Goal: Information Seeking & Learning: Learn about a topic

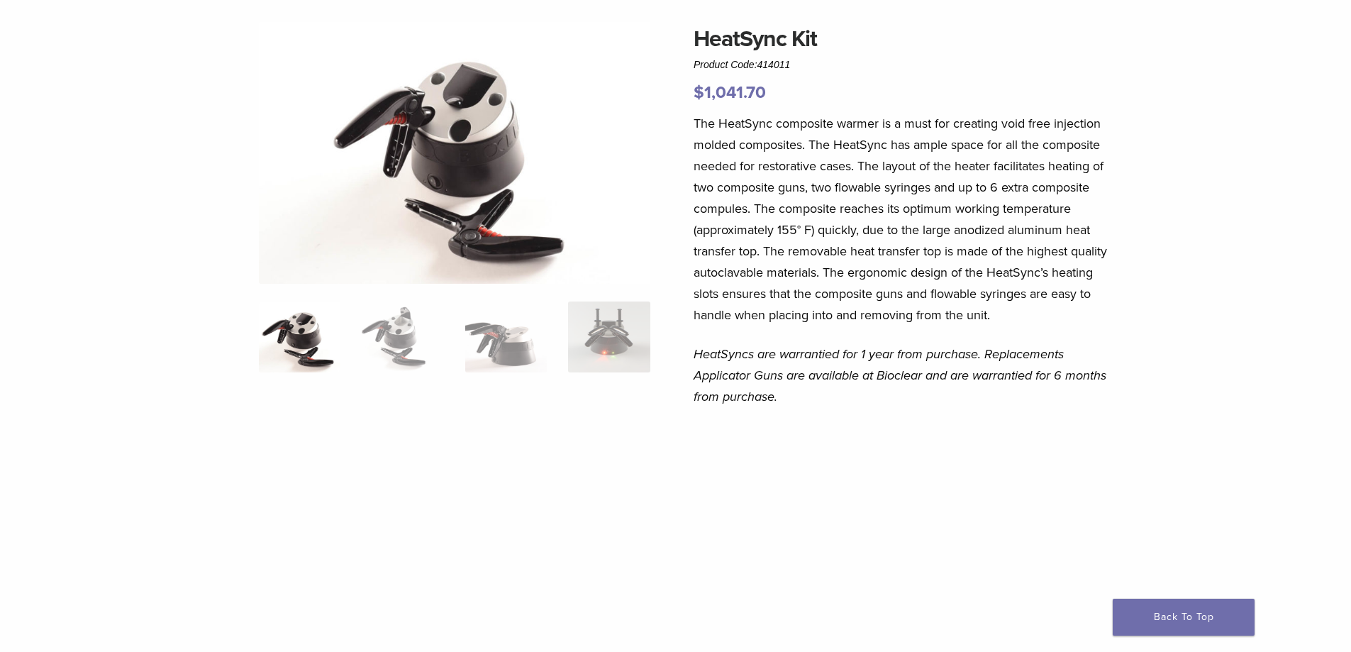
scroll to position [71, 0]
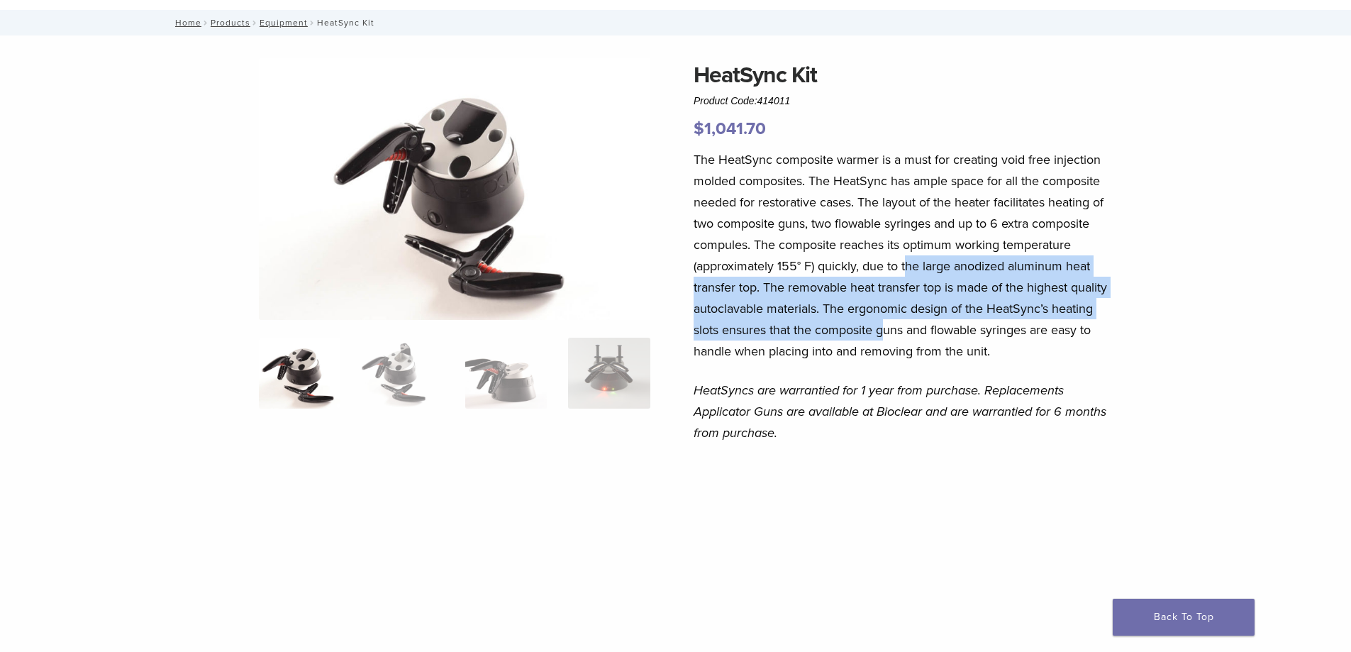
drag, startPoint x: 905, startPoint y: 258, endPoint x: 930, endPoint y: 321, distance: 67.2
click at [930, 321] on p "The HeatSync composite warmer is a must for creating void free injection molded…" at bounding box center [902, 255] width 417 height 213
drag, startPoint x: 930, startPoint y: 321, endPoint x: 996, endPoint y: 355, distance: 74.5
click at [930, 322] on p "The HeatSync composite warmer is a must for creating void free injection molded…" at bounding box center [902, 255] width 417 height 213
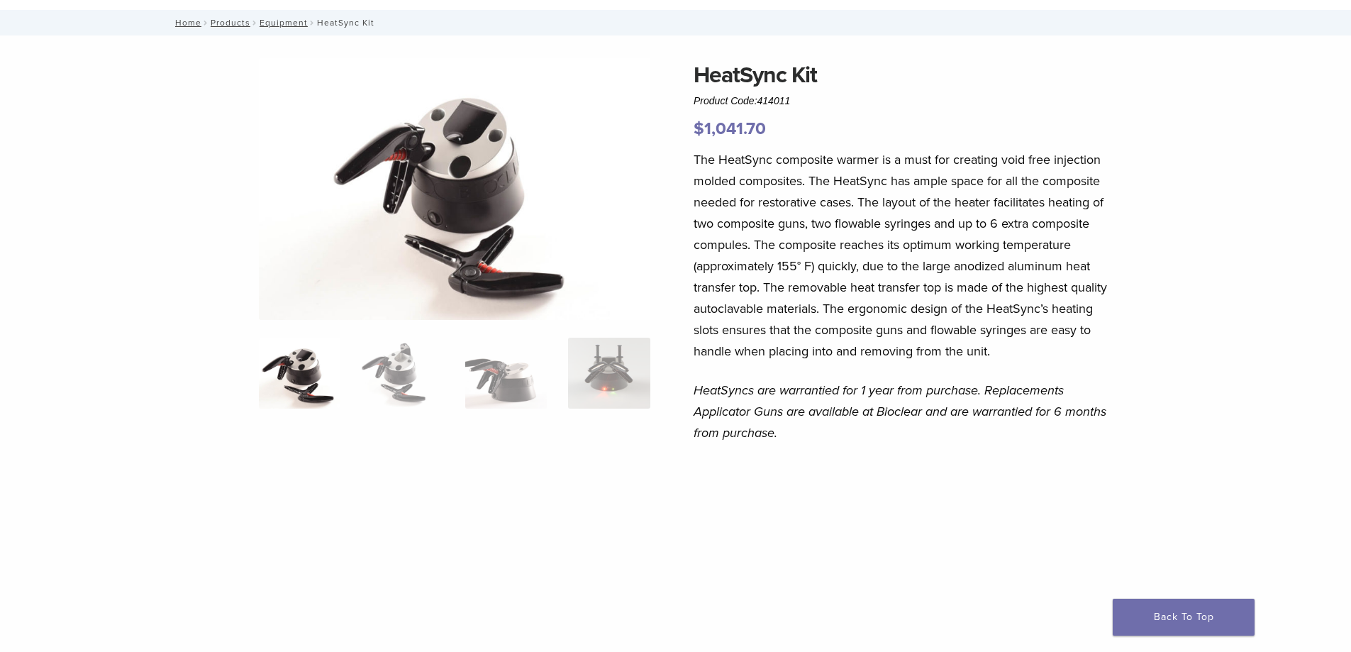
click at [1049, 362] on div "The HeatSync composite warmer is a must for creating void free injection molded…" at bounding box center [902, 459] width 417 height 621
click at [1032, 344] on p "The HeatSync composite warmer is a must for creating void free injection molded…" at bounding box center [902, 255] width 417 height 213
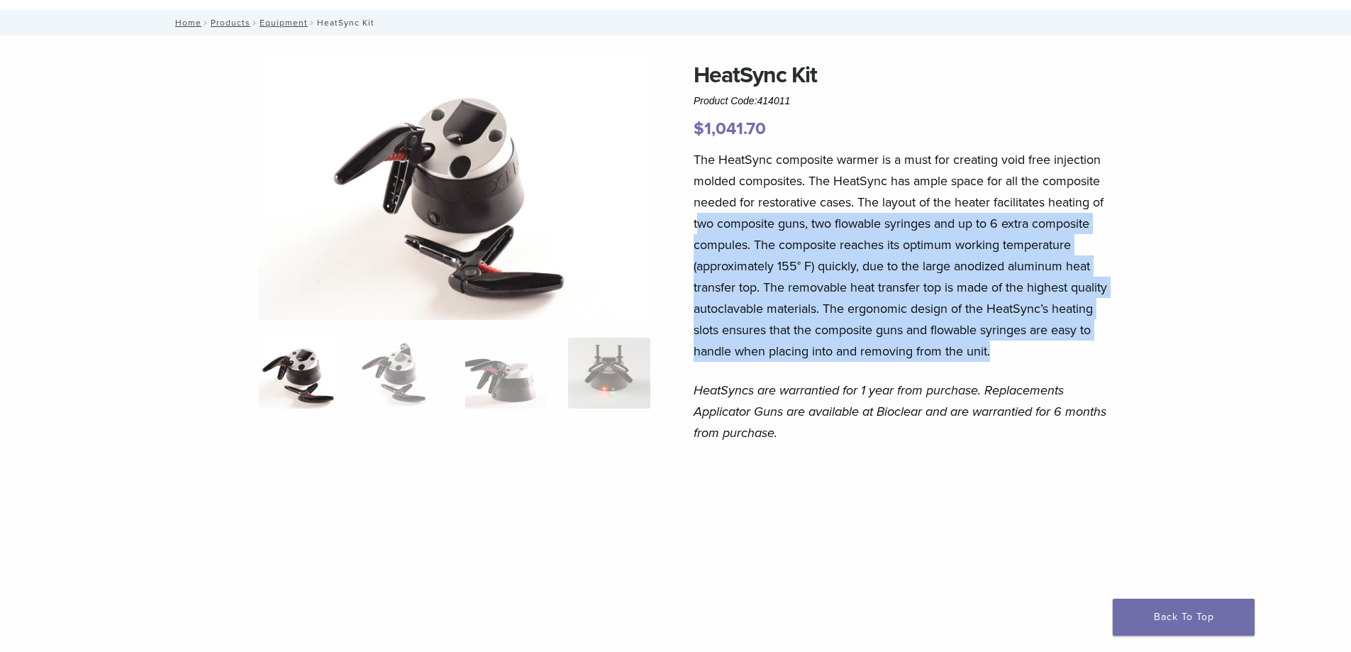
drag, startPoint x: 1039, startPoint y: 343, endPoint x: 696, endPoint y: 231, distance: 360.1
click at [696, 231] on p "The HeatSync composite warmer is a must for creating void free injection molded…" at bounding box center [902, 255] width 417 height 213
click at [767, 248] on p "The HeatSync composite warmer is a must for creating void free injection molded…" at bounding box center [902, 255] width 417 height 213
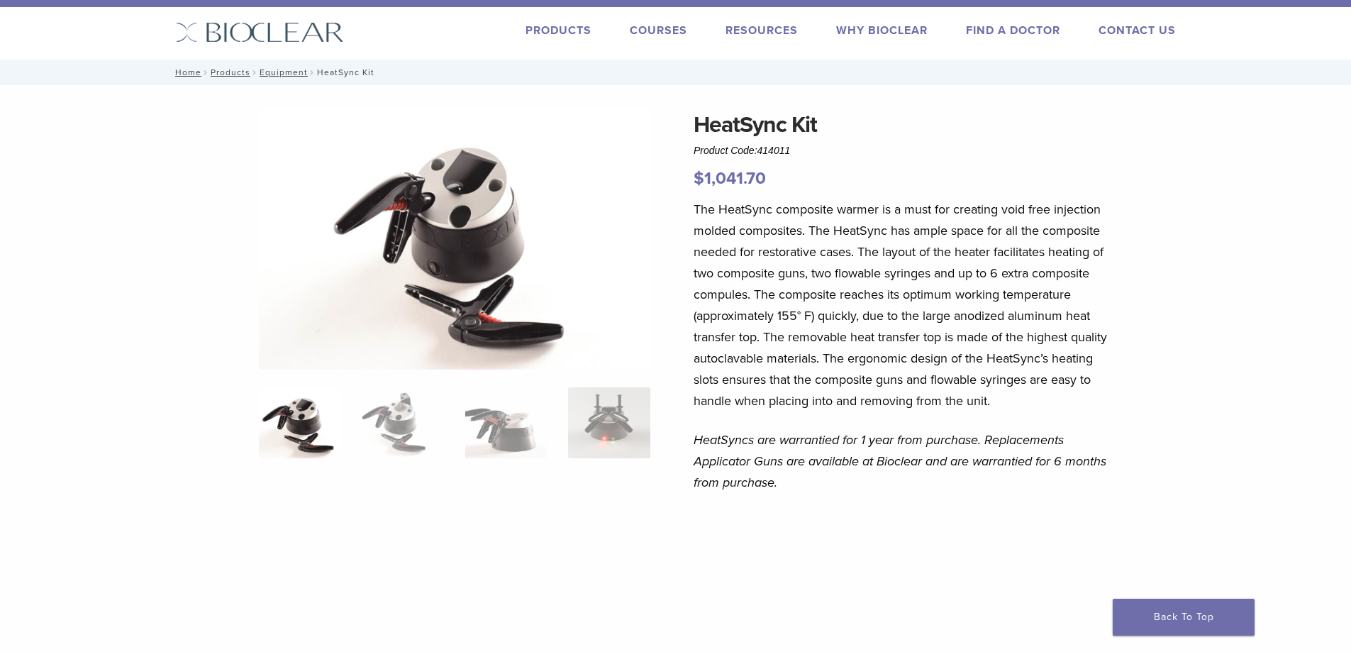
scroll to position [0, 0]
